Goal: Obtain resource: Download file/media

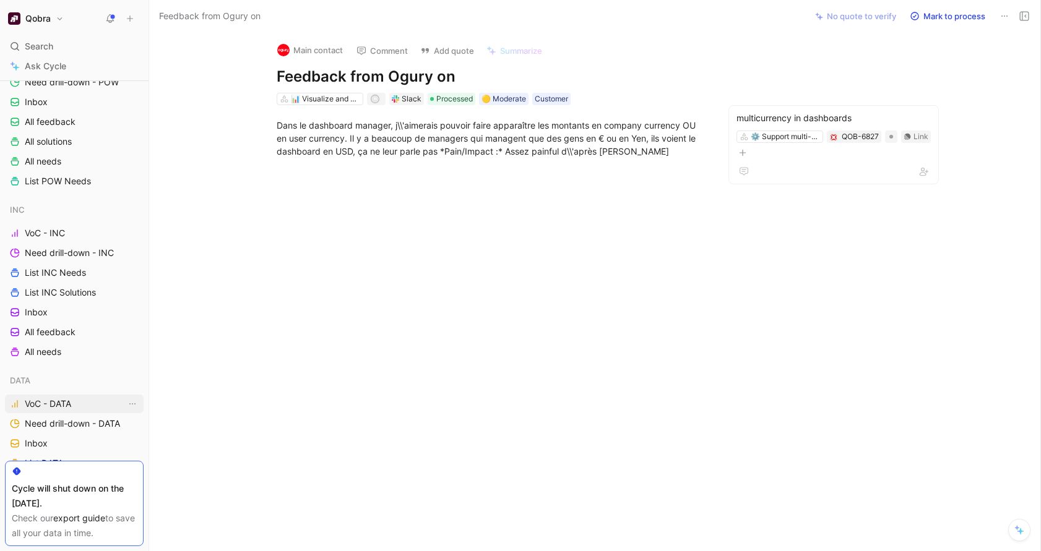
scroll to position [113, 0]
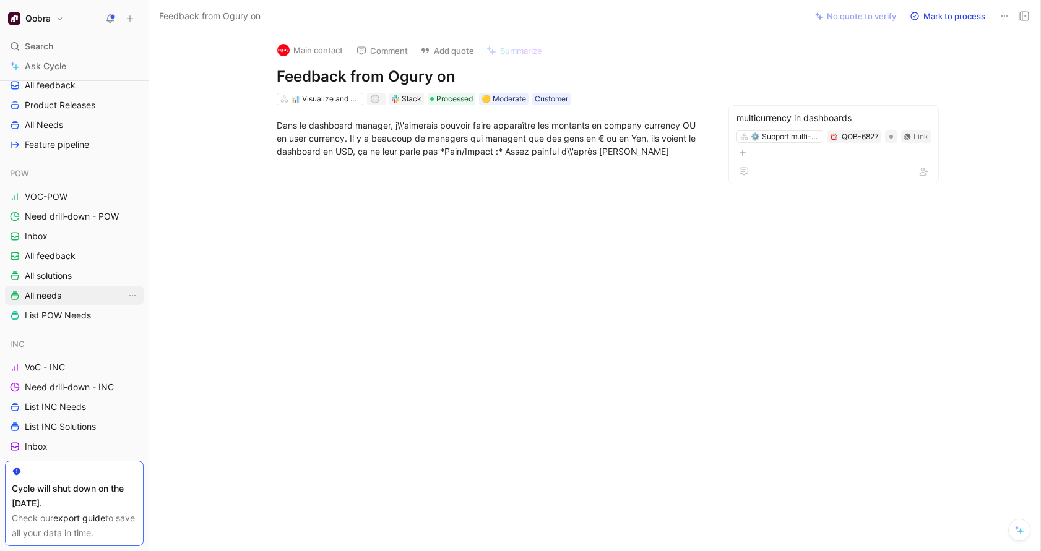
click at [69, 296] on link "All needs" at bounding box center [74, 296] width 139 height 19
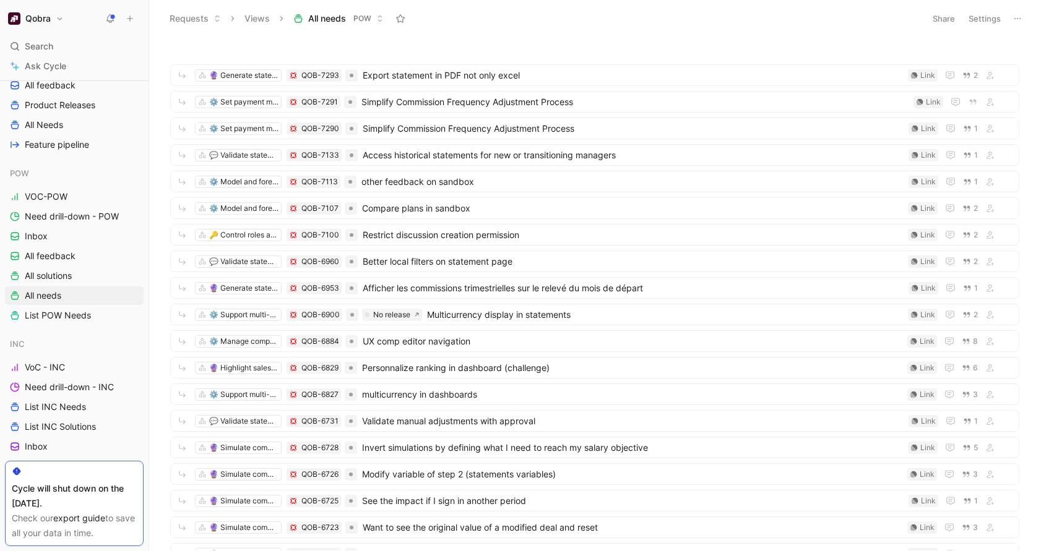
click at [505, 38] on div "🔮 Generate statements QOB-7293 Export statement in PDF not only excel Link 2 ⚙️…" at bounding box center [595, 294] width 892 height 514
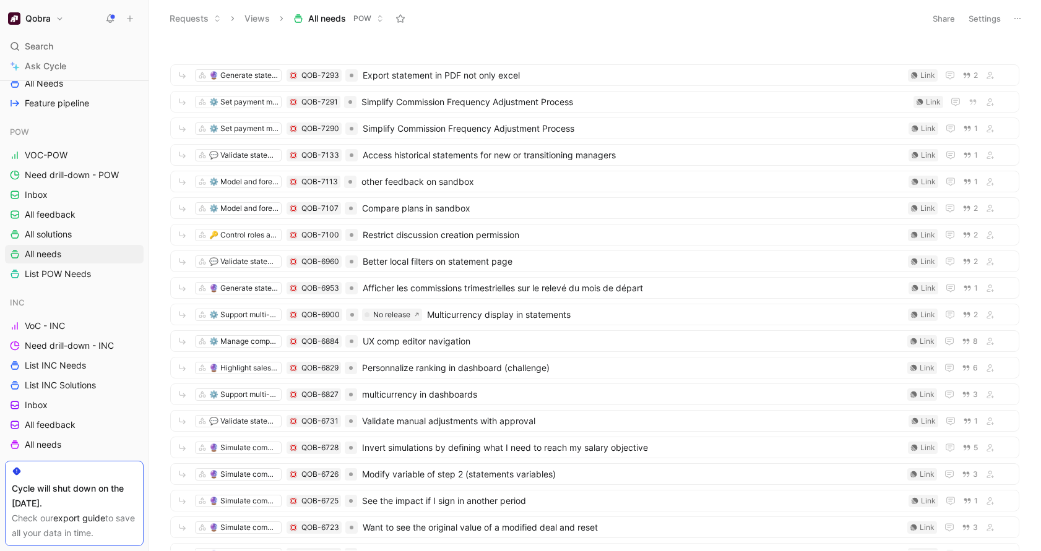
scroll to position [148, 0]
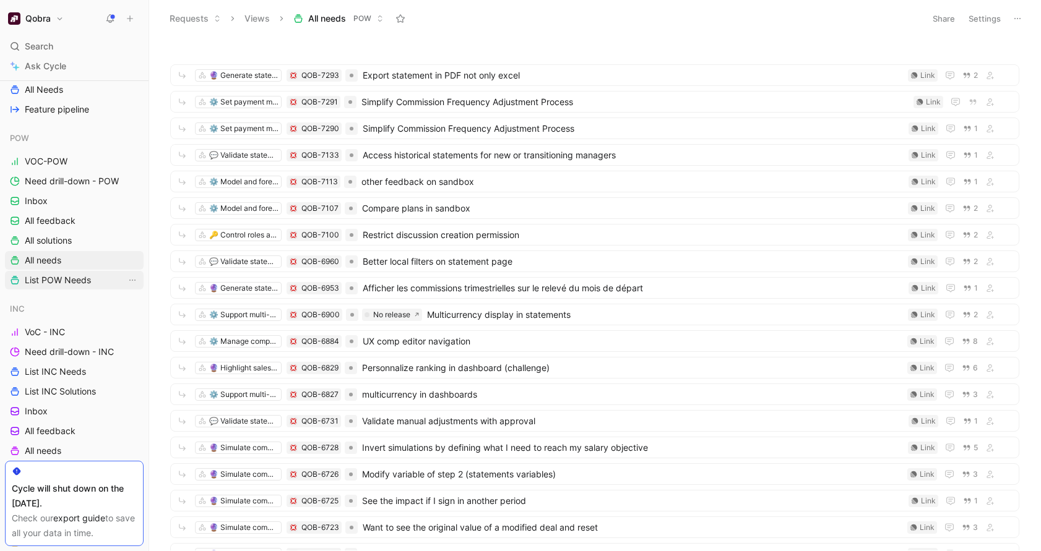
click at [75, 288] on link "List POW Needs" at bounding box center [74, 280] width 139 height 19
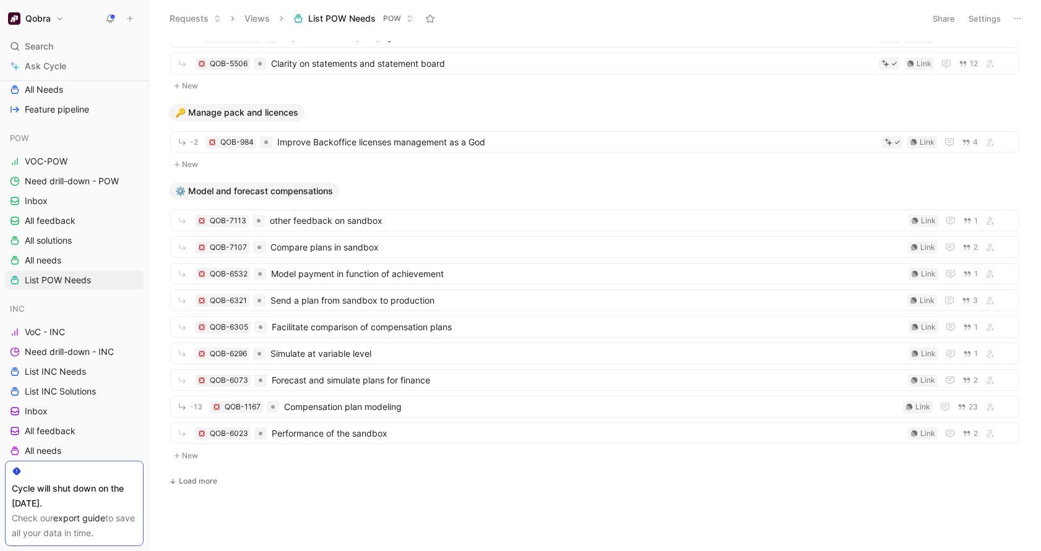
scroll to position [1898, 0]
click at [194, 490] on body "Qobra Search ⌘ K Ask Cycle Workspace All Squads Doctolib Voice-of-customer Need…" at bounding box center [520, 275] width 1041 height 551
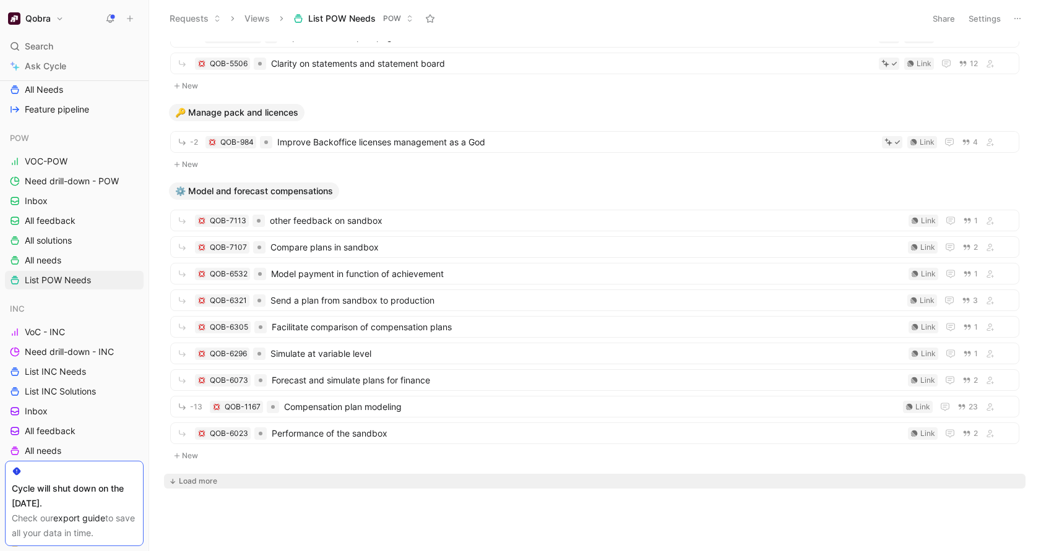
click at [194, 483] on div "Load more" at bounding box center [198, 481] width 38 height 12
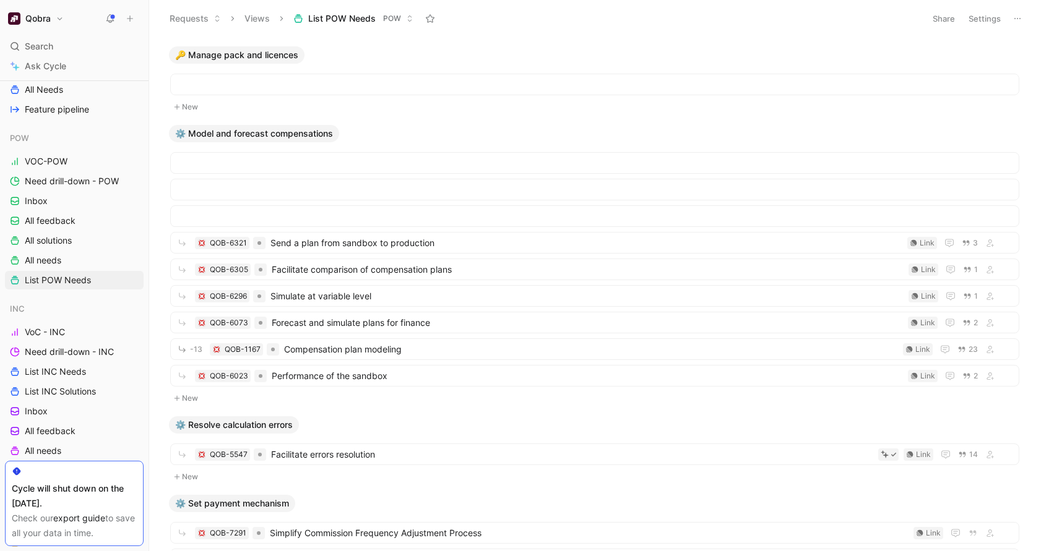
scroll to position [2401, 0]
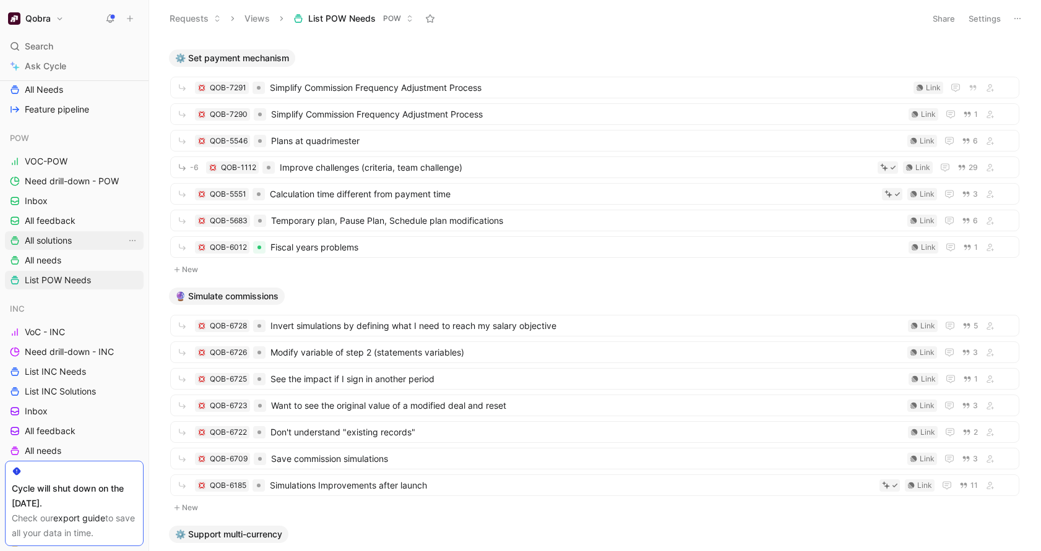
click at [66, 243] on span "All solutions" at bounding box center [48, 241] width 47 height 12
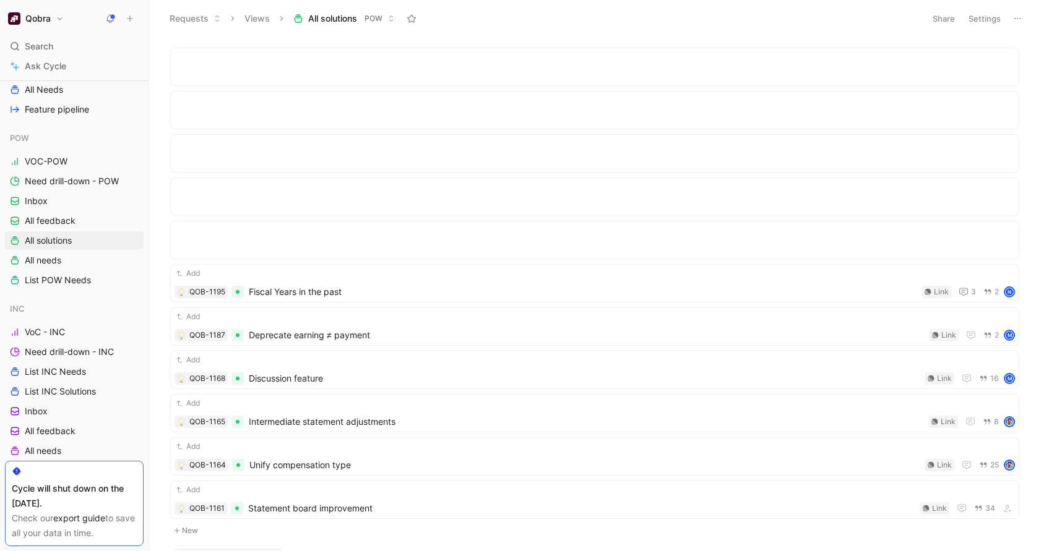
scroll to position [1630, 0]
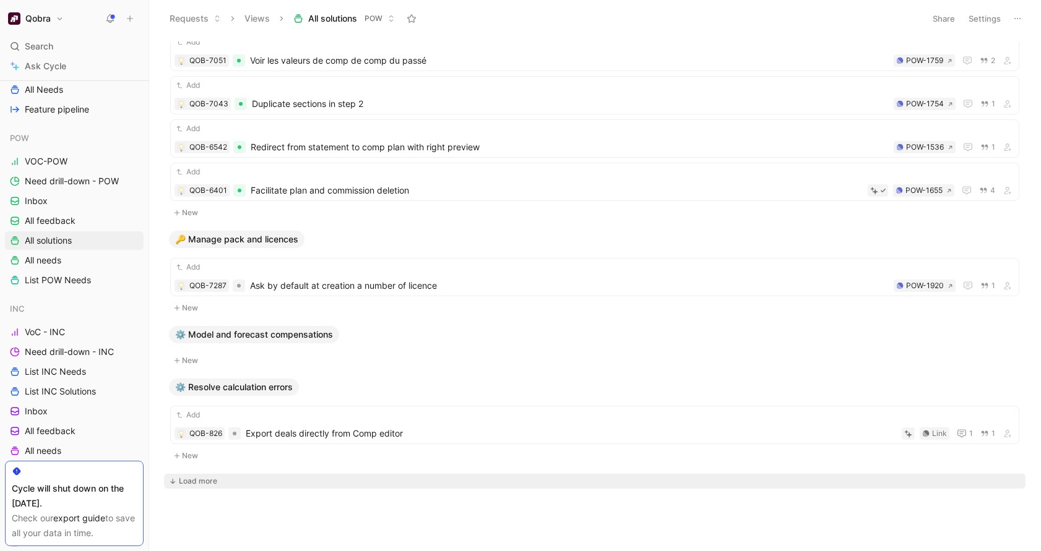
click at [194, 477] on div "Load more" at bounding box center [198, 481] width 38 height 12
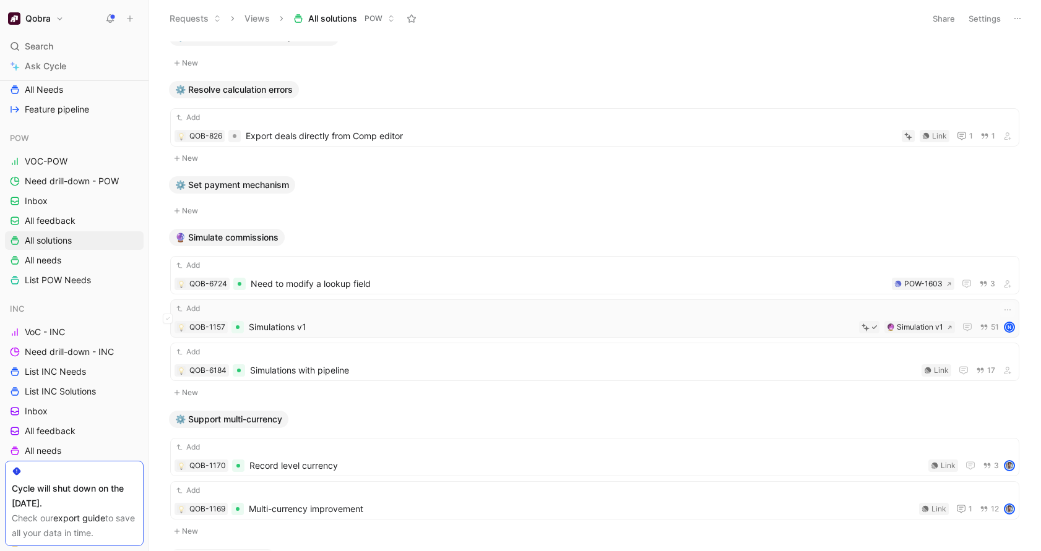
scroll to position [1929, 0]
click at [372, 362] on span "Simulations with pipeline" at bounding box center [583, 369] width 667 height 15
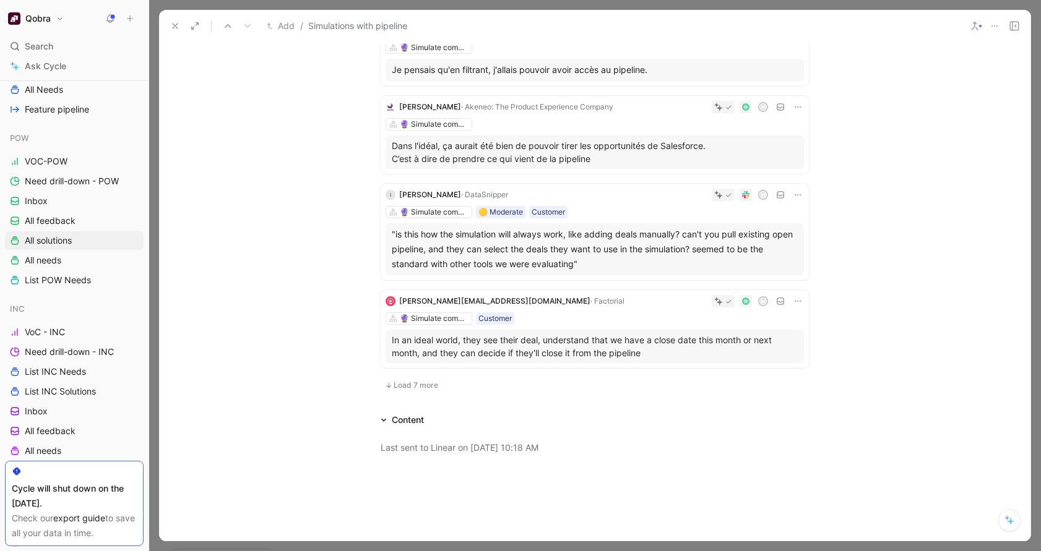
scroll to position [935, 0]
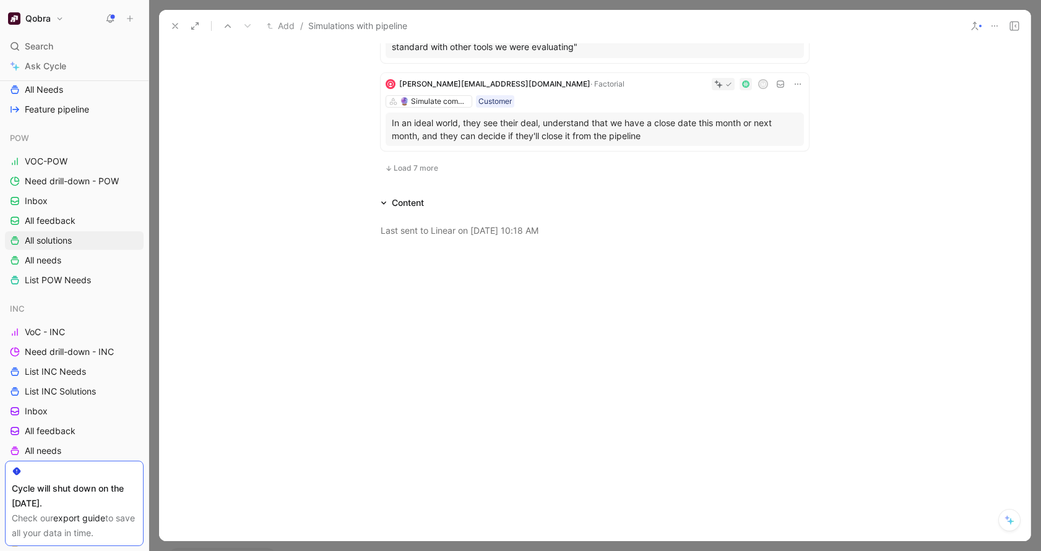
click at [995, 23] on icon at bounding box center [995, 26] width 10 height 10
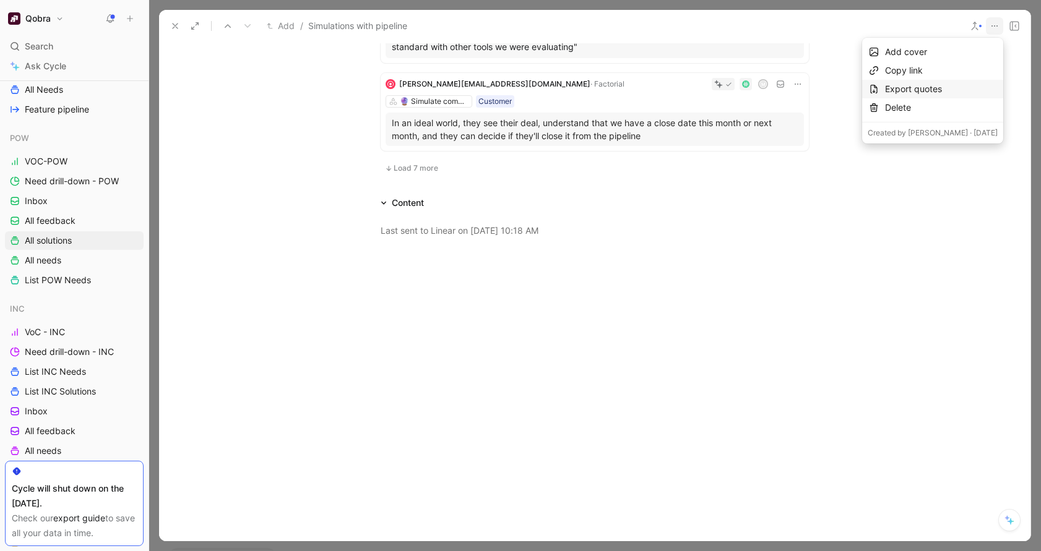
click at [925, 88] on div "Export quotes" at bounding box center [941, 89] width 113 height 15
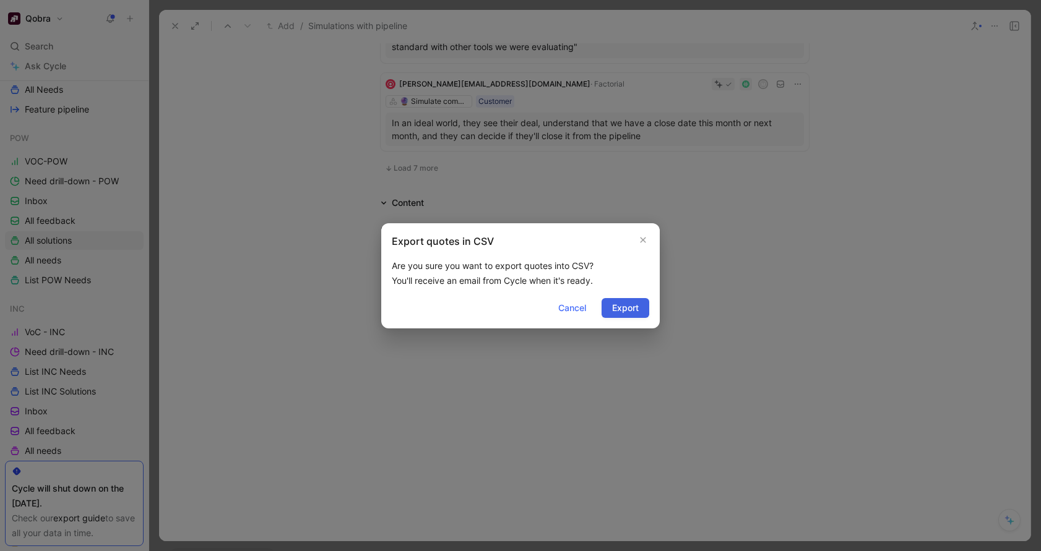
click at [628, 306] on span "Export" at bounding box center [625, 308] width 27 height 15
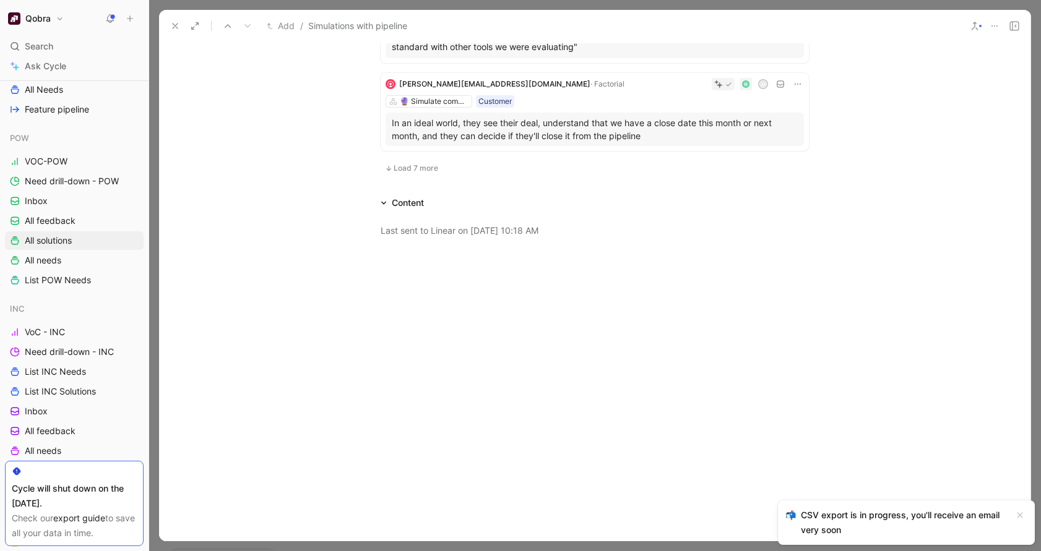
click at [175, 28] on icon at bounding box center [175, 26] width 10 height 10
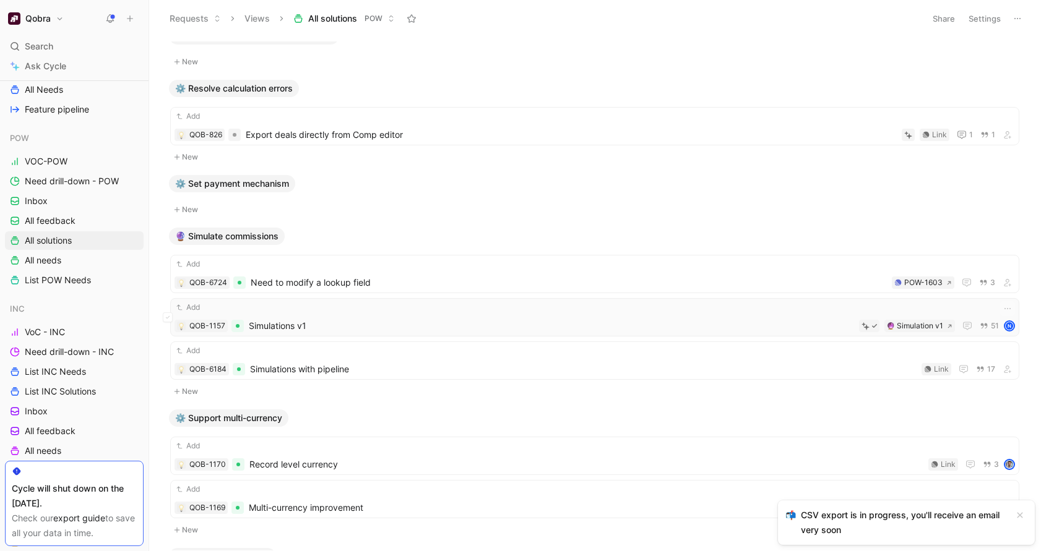
click at [444, 319] on span "Simulations v1" at bounding box center [551, 326] width 605 height 15
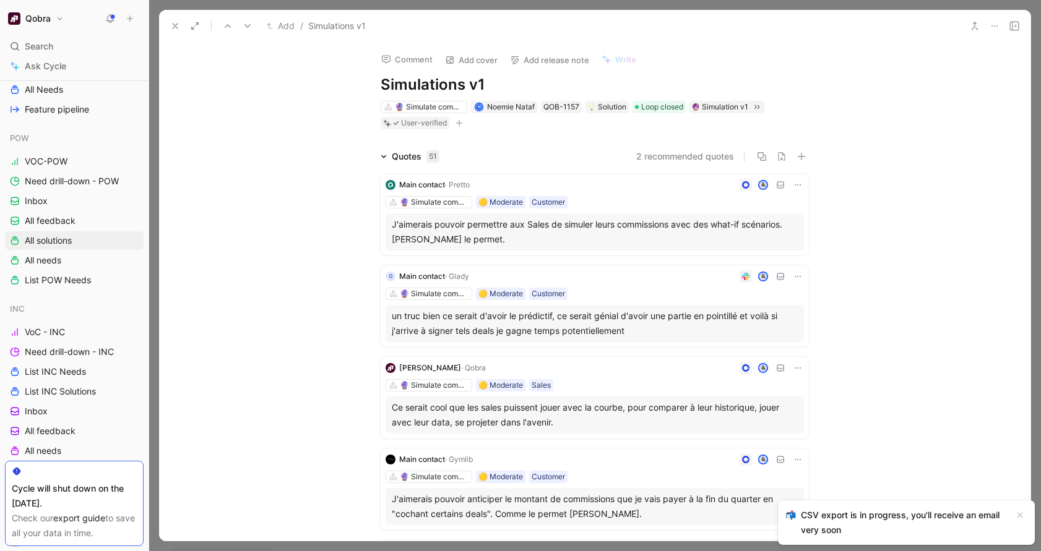
click at [998, 25] on icon at bounding box center [995, 26] width 10 height 10
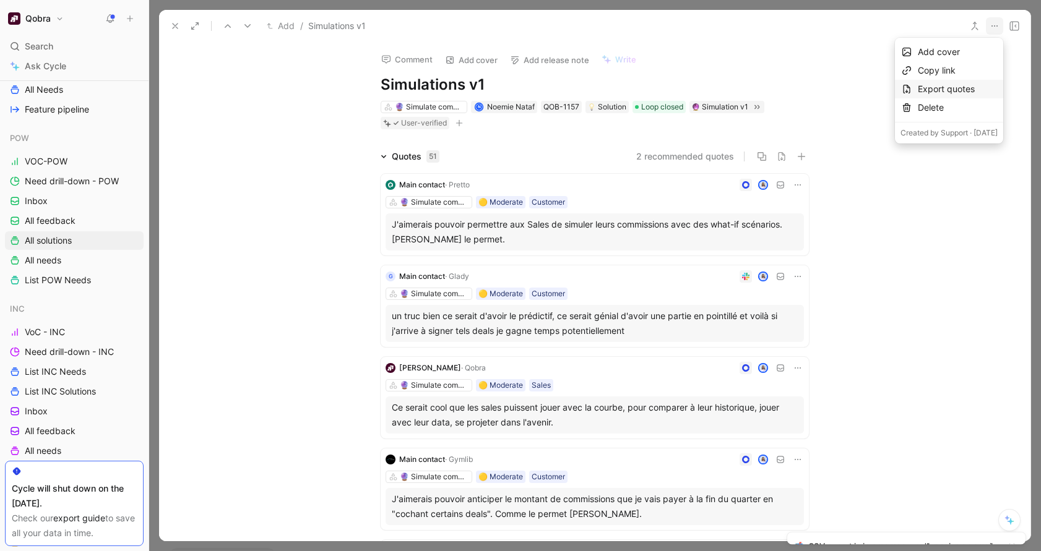
click at [918, 84] on div "Export quotes" at bounding box center [958, 89] width 80 height 15
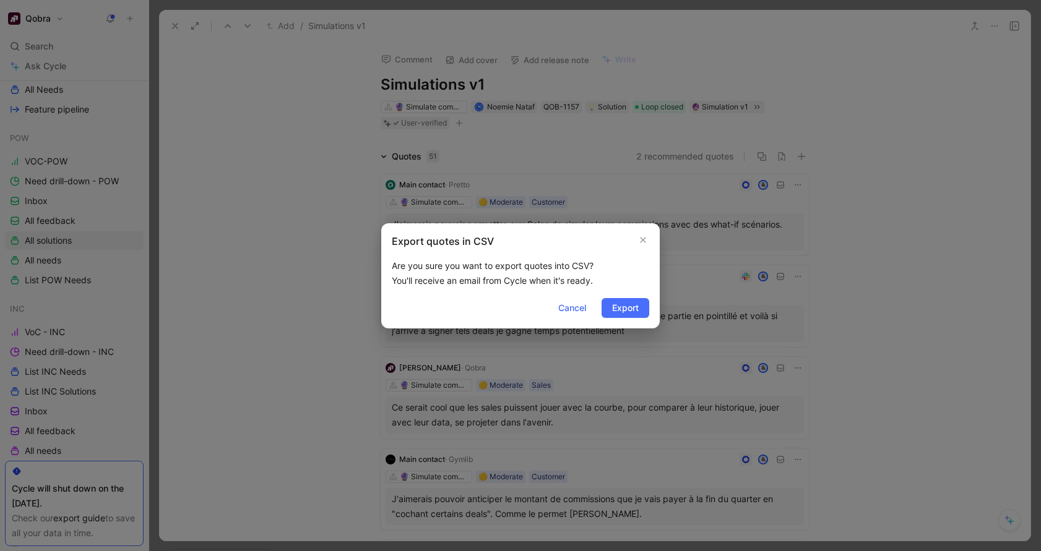
click at [639, 311] on button "Export" at bounding box center [626, 308] width 48 height 20
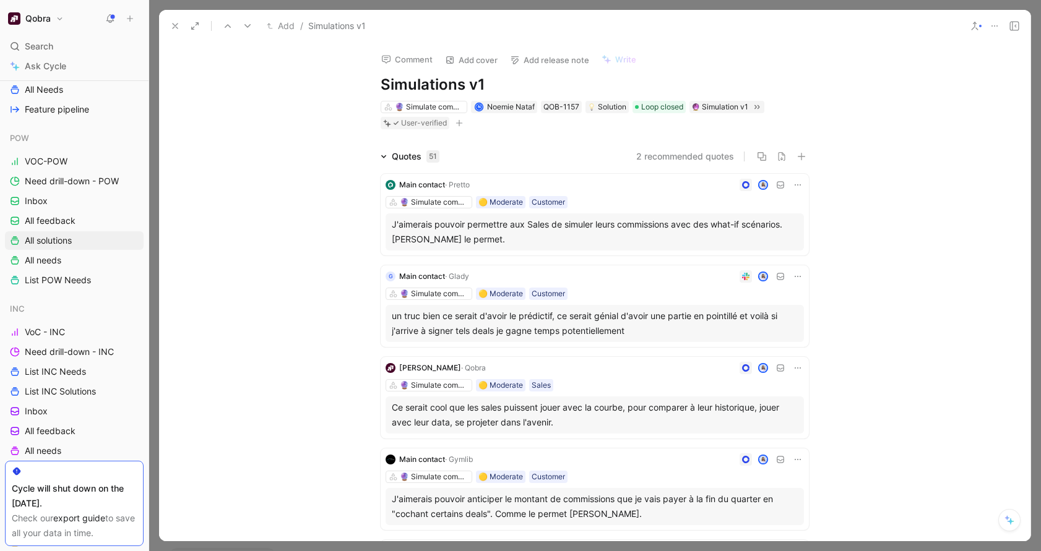
scroll to position [1929, 0]
